Goal: Transaction & Acquisition: Purchase product/service

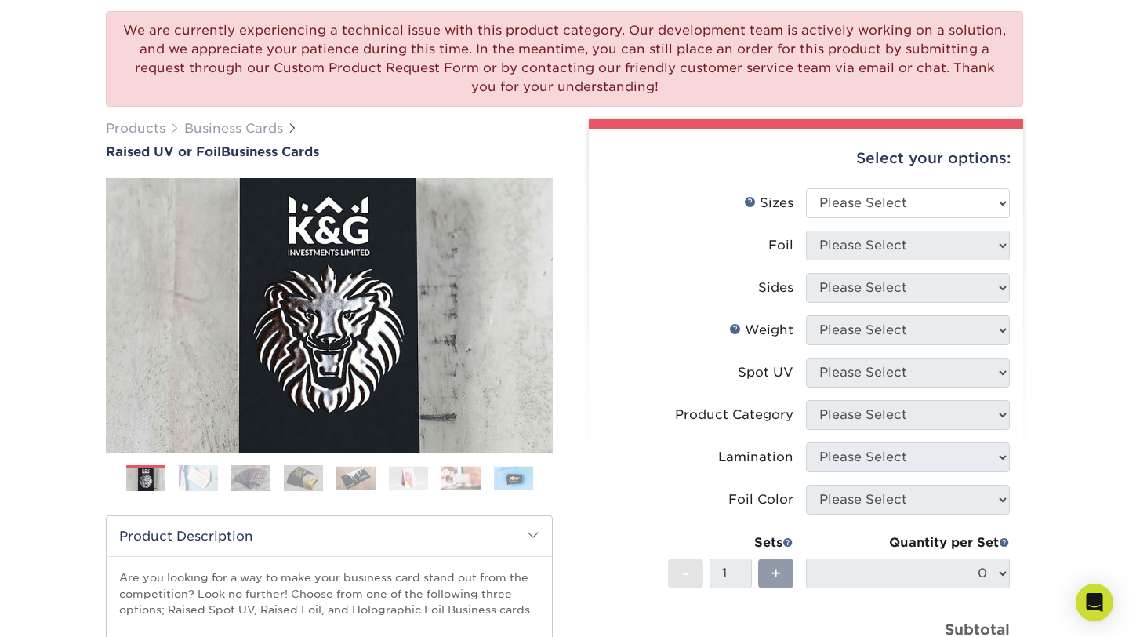
scroll to position [128, 0]
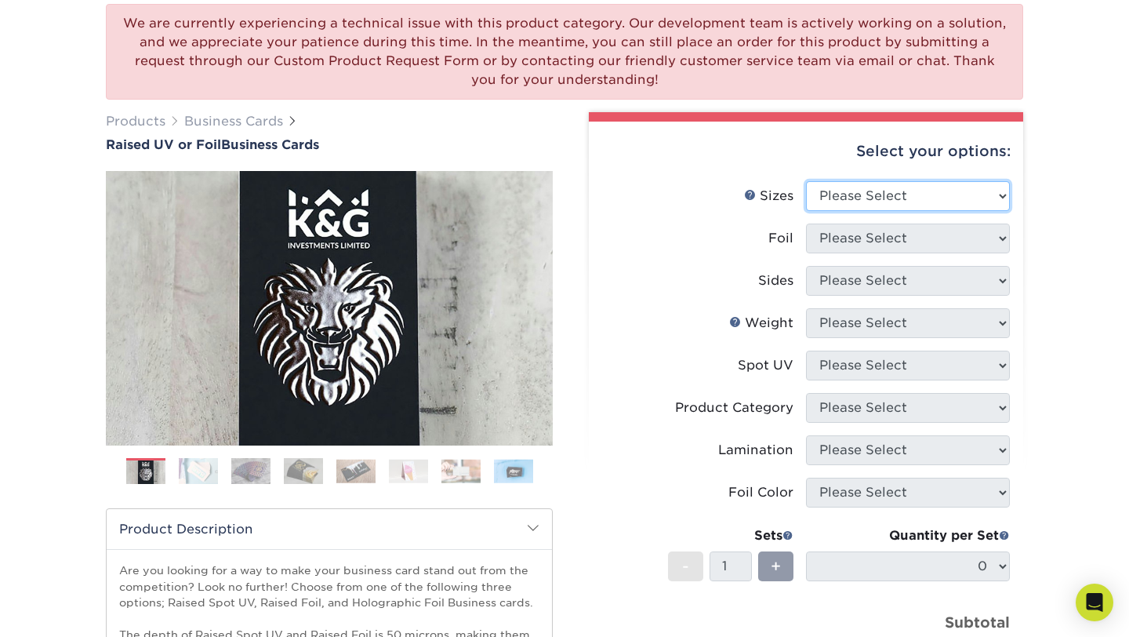
click at [950, 195] on select "Please Select 2" x 3.5" - Standard" at bounding box center [908, 196] width 204 height 30
select select "2.00x3.50"
click at [806, 181] on select "Please Select 2" x 3.5" - Standard" at bounding box center [908, 196] width 204 height 30
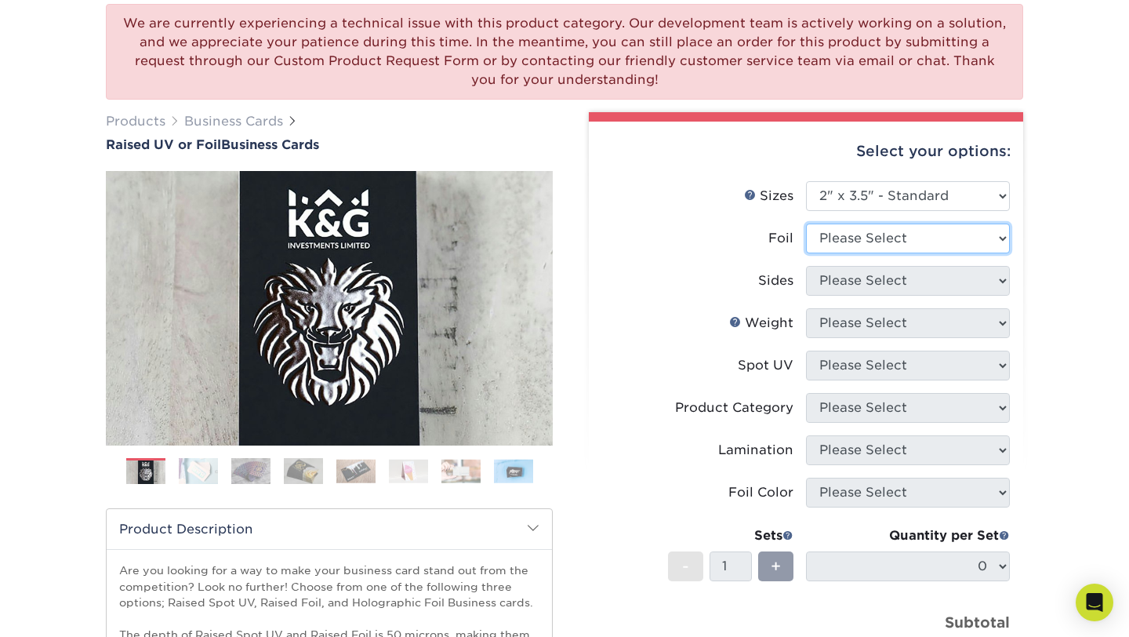
click at [963, 244] on select "Please Select No Yes" at bounding box center [908, 238] width 204 height 30
select select "1"
click at [806, 223] on select "Please Select No Yes" at bounding box center [908, 238] width 204 height 30
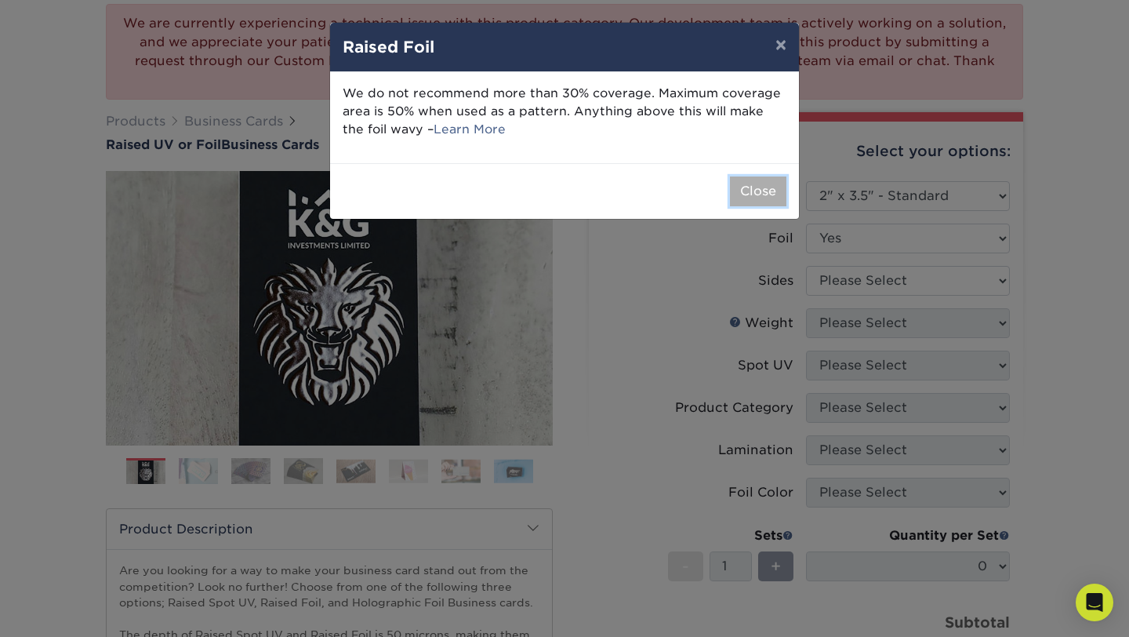
click at [762, 198] on button "Close" at bounding box center [758, 191] width 56 height 30
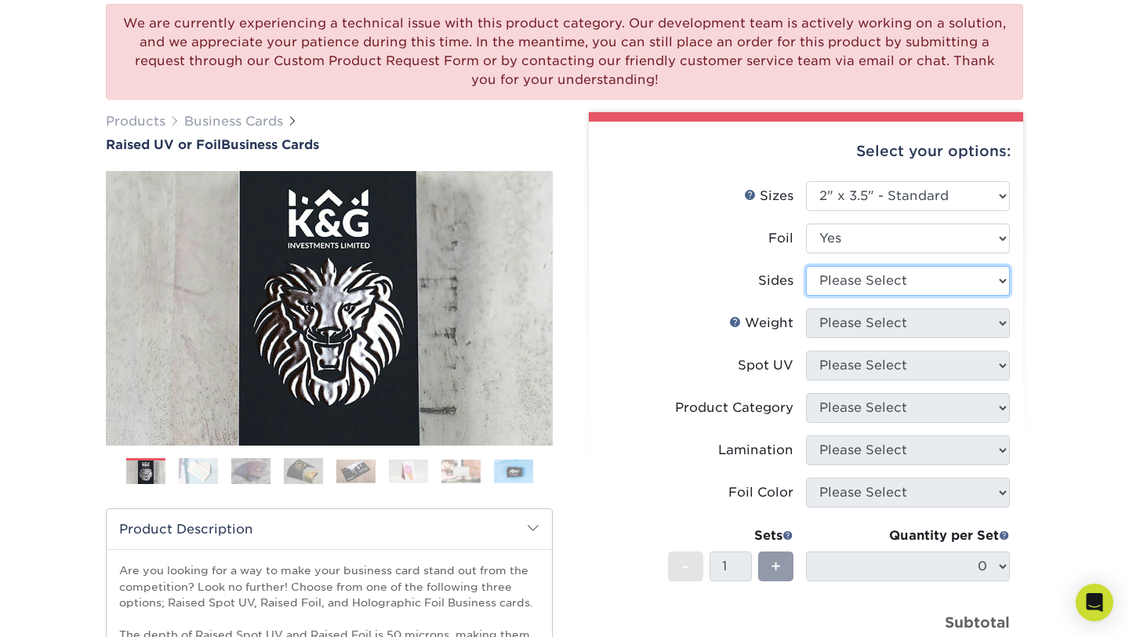
click at [921, 275] on select "Please Select Print Both Sides - Foil Both Sides Print Both Sides - Foil Front …" at bounding box center [908, 281] width 204 height 30
select select "34527644-b4fd-4ffb-9092-1318eefcd9d9"
click at [806, 266] on select "Please Select Print Both Sides - Foil Both Sides Print Both Sides - Foil Front …" at bounding box center [908, 281] width 204 height 30
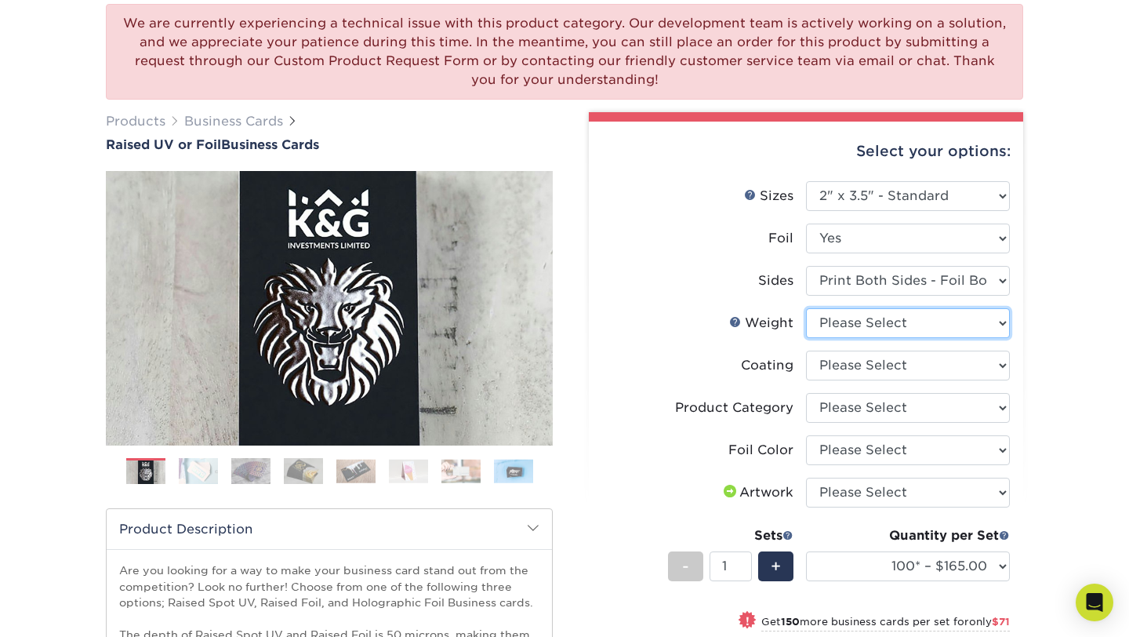
click at [925, 327] on select "Please Select 16PT" at bounding box center [908, 323] width 204 height 30
select select "16PT"
click at [806, 308] on select "Please Select 16PT" at bounding box center [908, 323] width 204 height 30
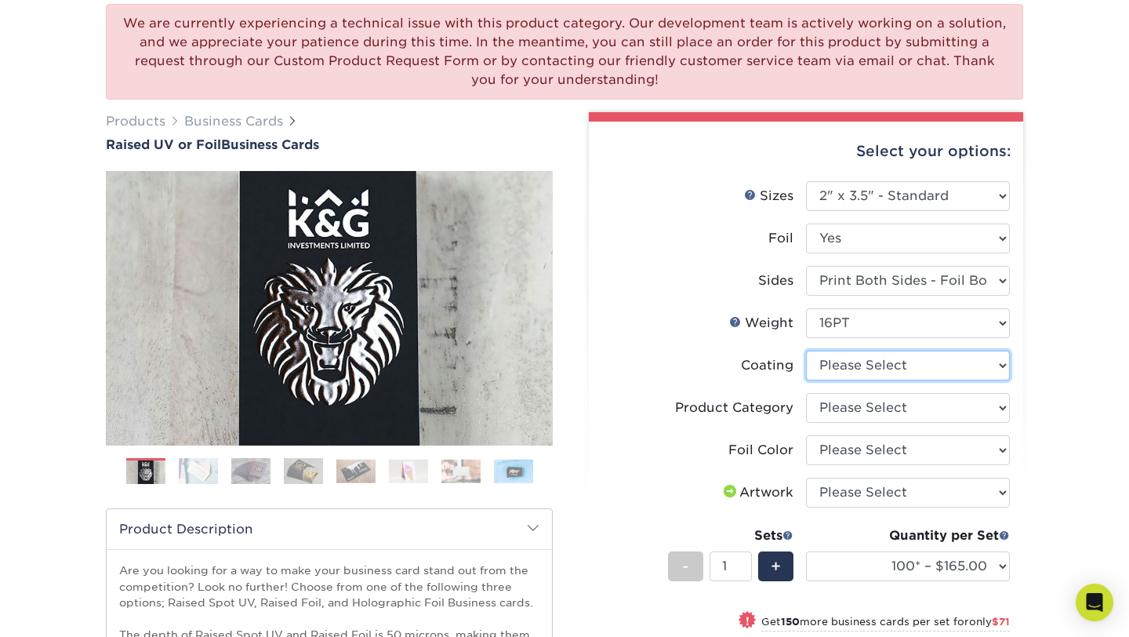
click at [923, 362] on select at bounding box center [908, 365] width 204 height 30
select select "3e7618de-abca-4bda-9f97-8b9129e913d8"
click at [806, 350] on select at bounding box center [908, 365] width 204 height 30
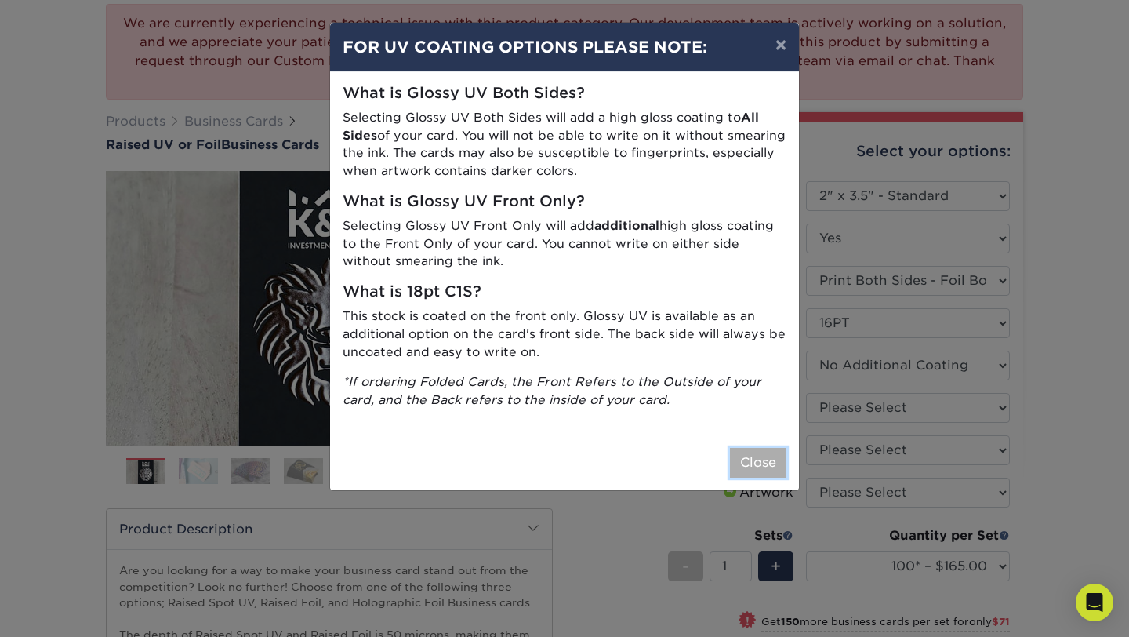
click at [769, 465] on button "Close" at bounding box center [758, 463] width 56 height 30
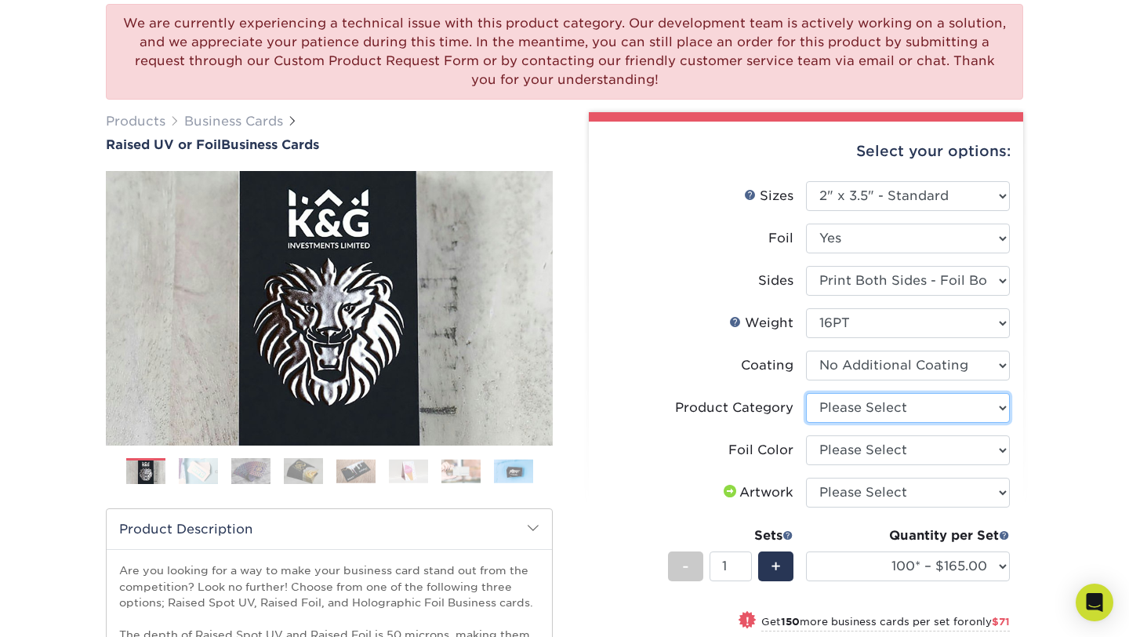
click at [901, 408] on select "Please Select Business Cards" at bounding box center [908, 408] width 204 height 30
select select "3b5148f1-0588-4f88-a218-97bcfdce65c1"
click at [806, 393] on select "Please Select Business Cards" at bounding box center [908, 408] width 204 height 30
click at [900, 446] on select "Please Select Silver Foil Gold Foil Holographic Foil" at bounding box center [908, 450] width 204 height 30
